Goal: Transaction & Acquisition: Purchase product/service

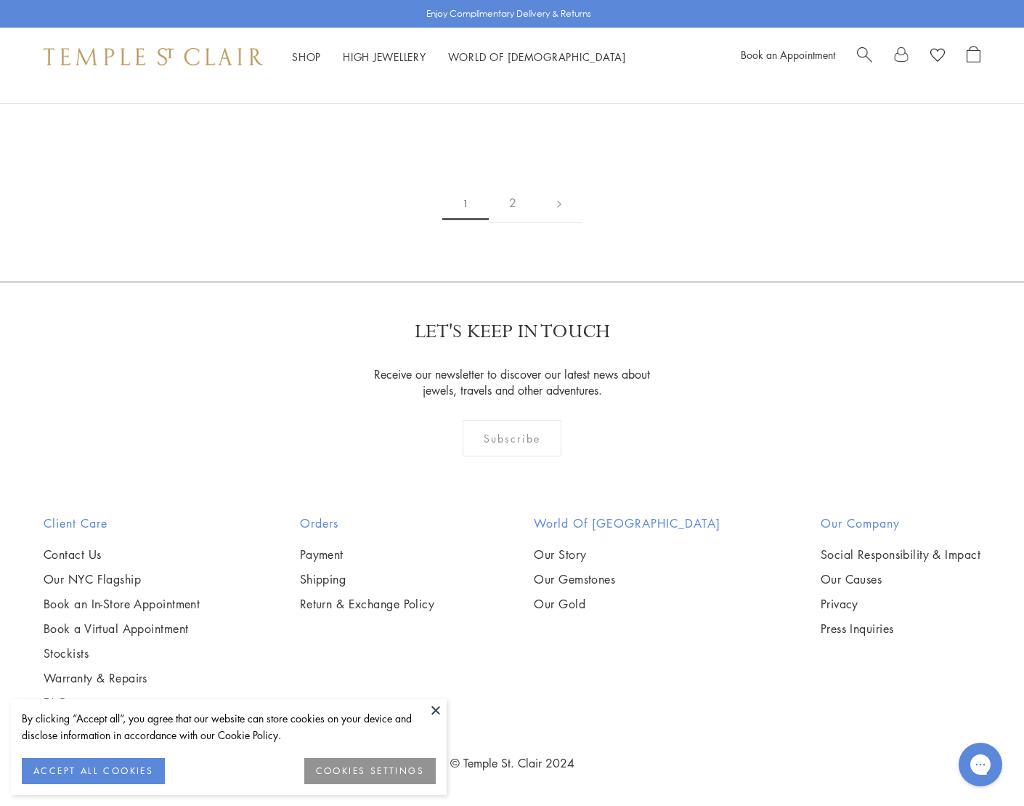
scroll to position [2379, 0]
click at [0, 0] on img at bounding box center [0, 0] width 0 height 0
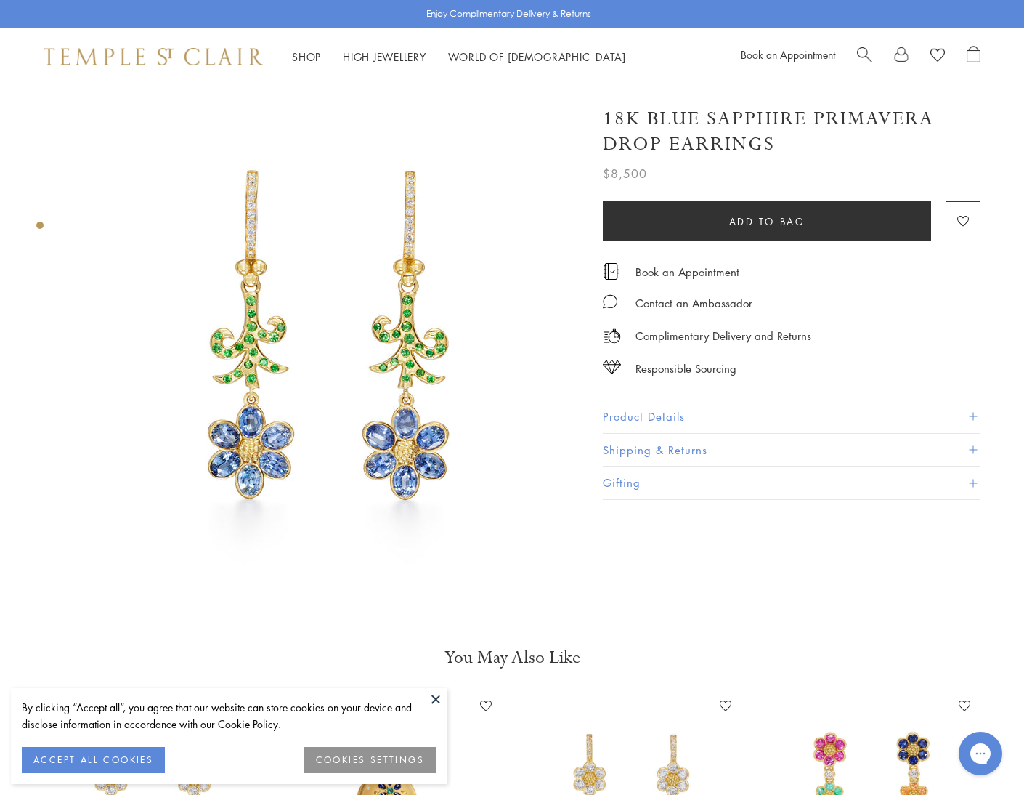
click at [647, 418] on button "Product Details" at bounding box center [792, 416] width 378 height 33
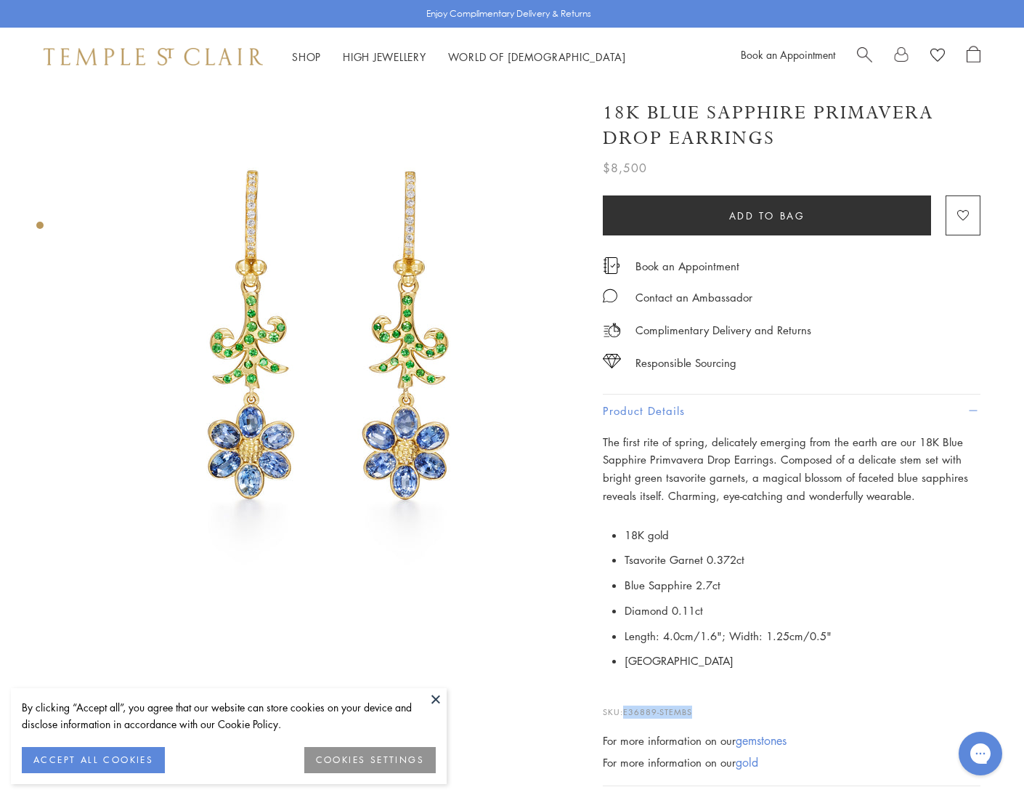
drag, startPoint x: 725, startPoint y: 703, endPoint x: 628, endPoint y: 694, distance: 97.1
click at [628, 694] on p "SKU: E36889-STEMBS" at bounding box center [792, 705] width 378 height 28
copy span "E36889-STEMBS"
click at [747, 691] on p "SKU: E36889-STEMBS" at bounding box center [792, 705] width 378 height 28
